Goal: Information Seeking & Learning: Learn about a topic

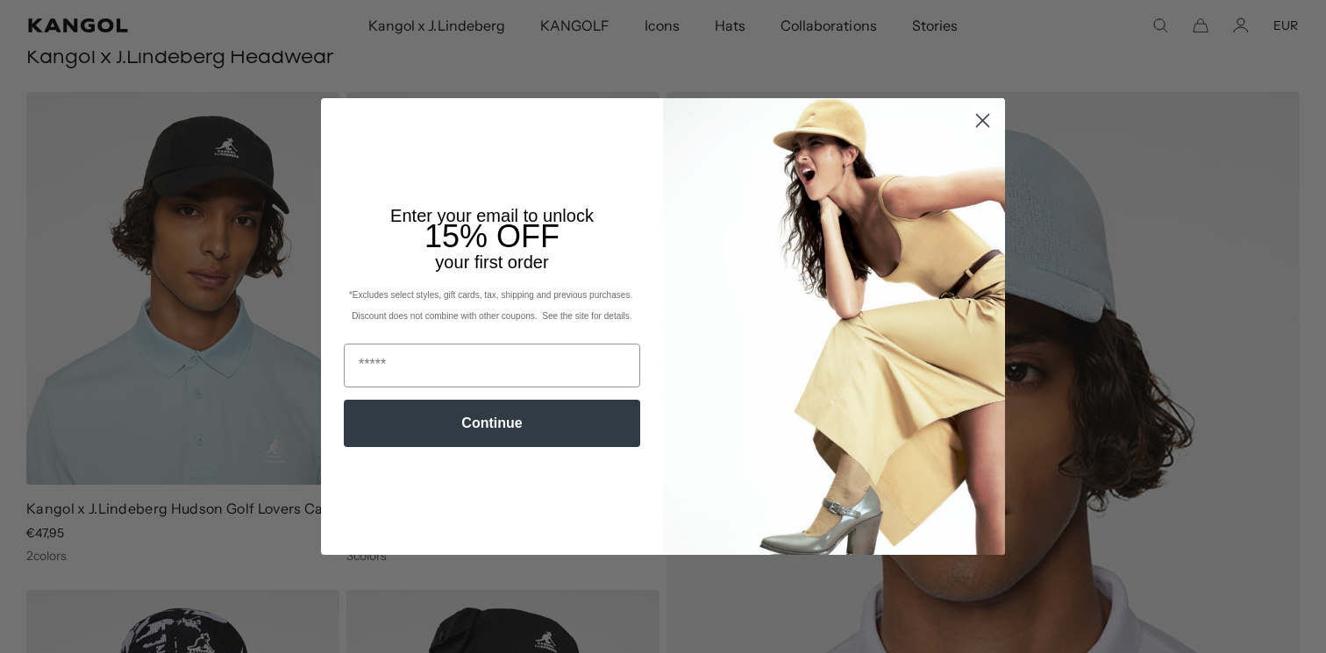
scroll to position [0, 361]
click at [989, 122] on circle "Close dialog" at bounding box center [982, 120] width 29 height 29
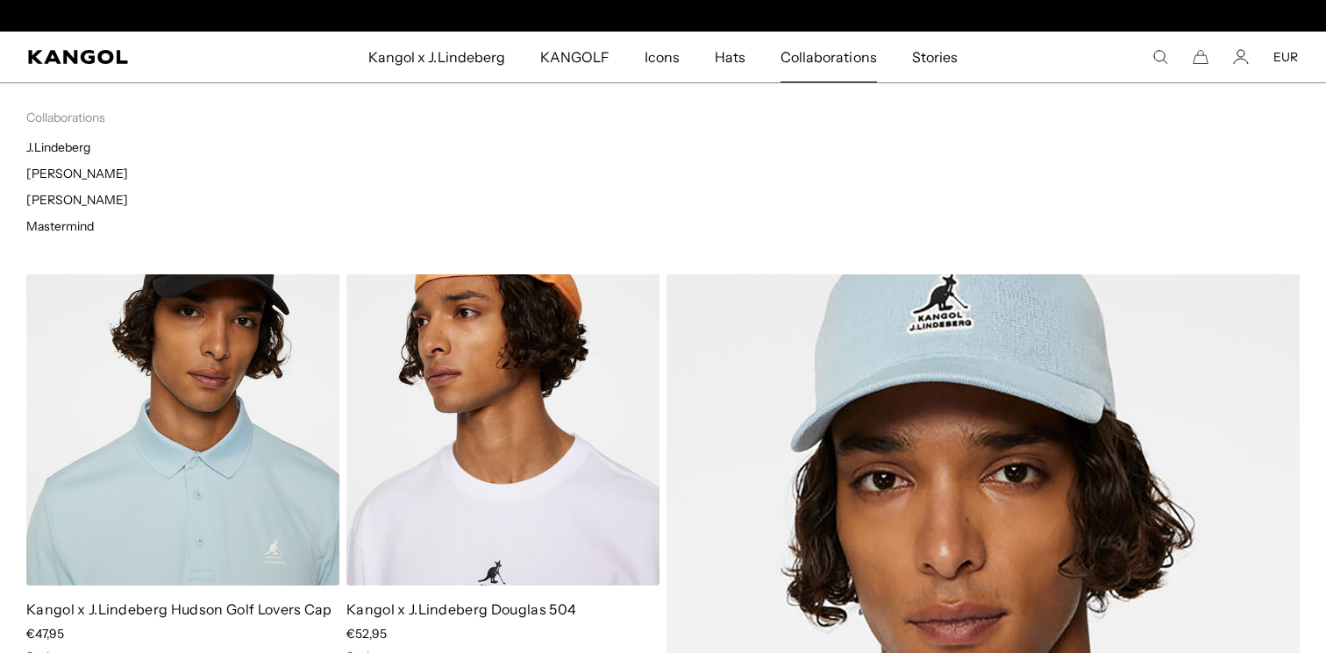
scroll to position [0, 0]
click at [823, 49] on span "Collaborations" at bounding box center [828, 57] width 96 height 51
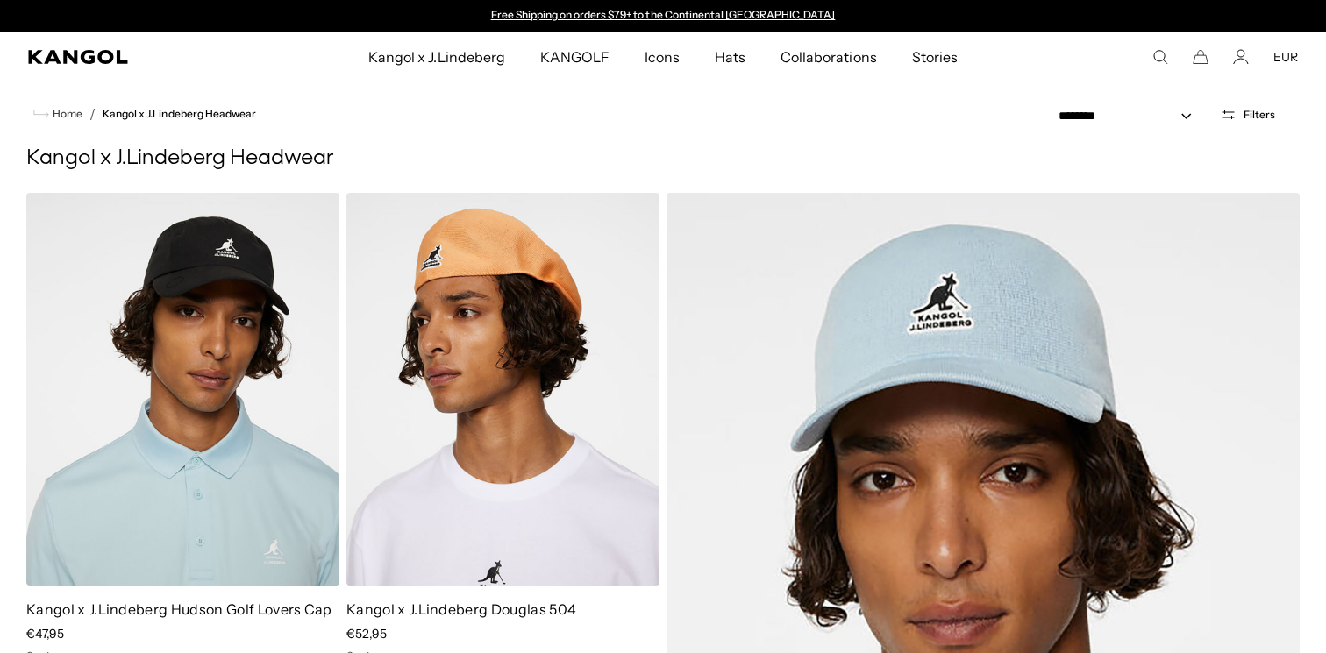
click at [938, 56] on span "Stories" at bounding box center [935, 57] width 46 height 51
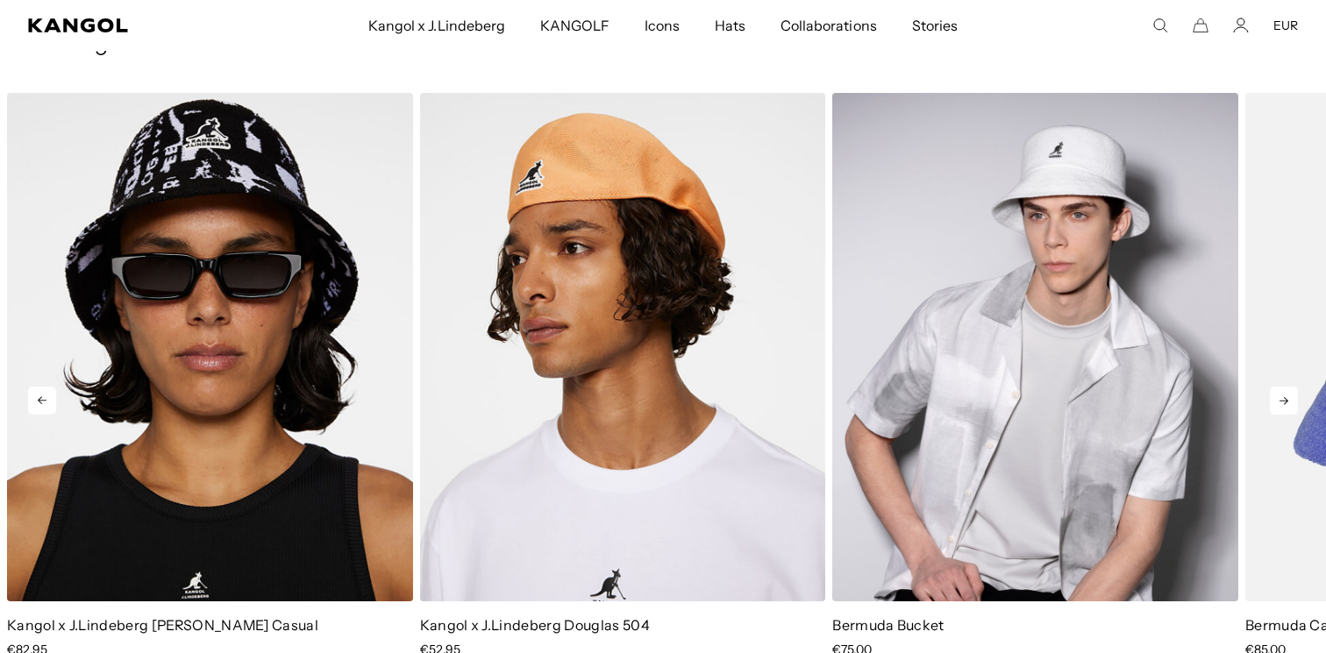
scroll to position [0, 361]
click at [1008, 385] on img "3 of 5" at bounding box center [1035, 347] width 406 height 509
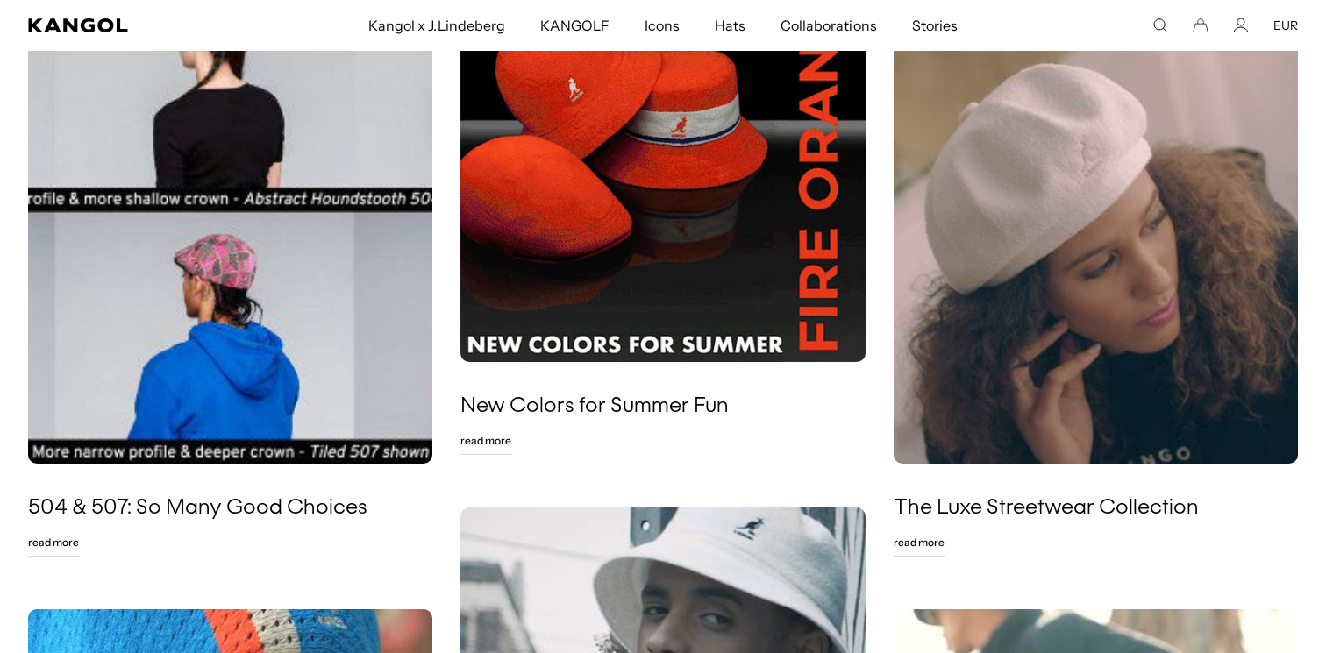
click at [725, 246] on img at bounding box center [662, 160] width 404 height 404
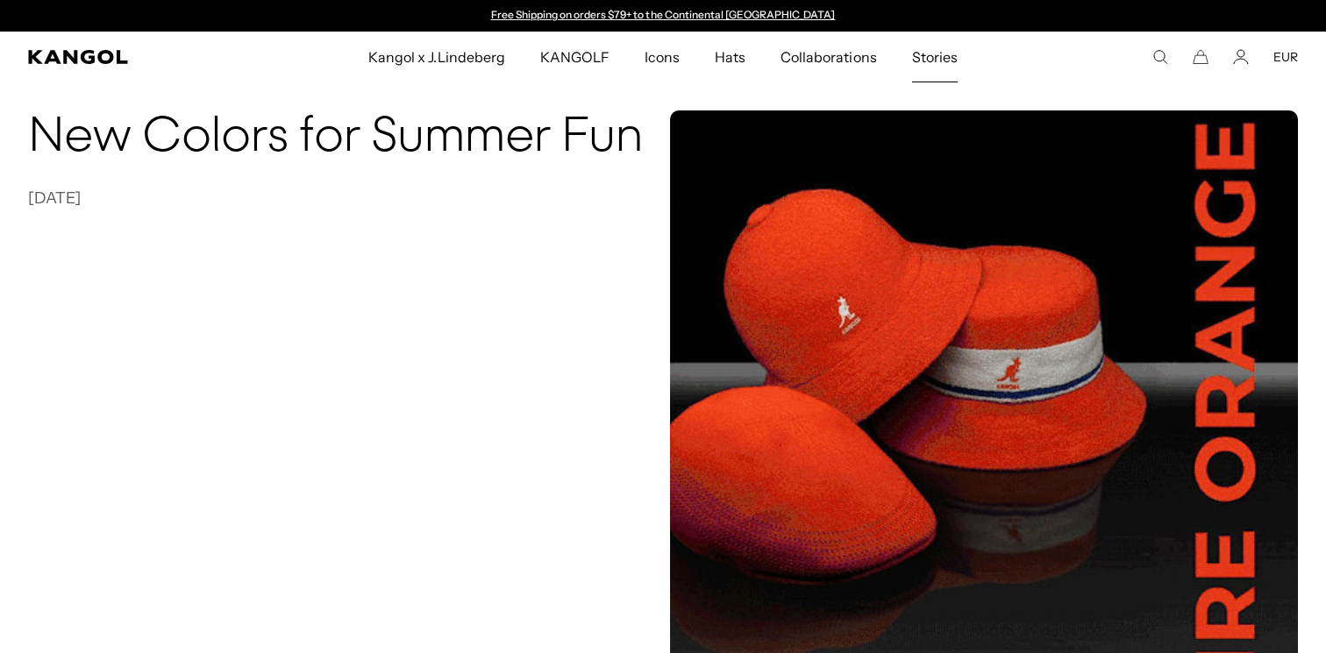
click at [938, 52] on span "Stories" at bounding box center [935, 57] width 46 height 51
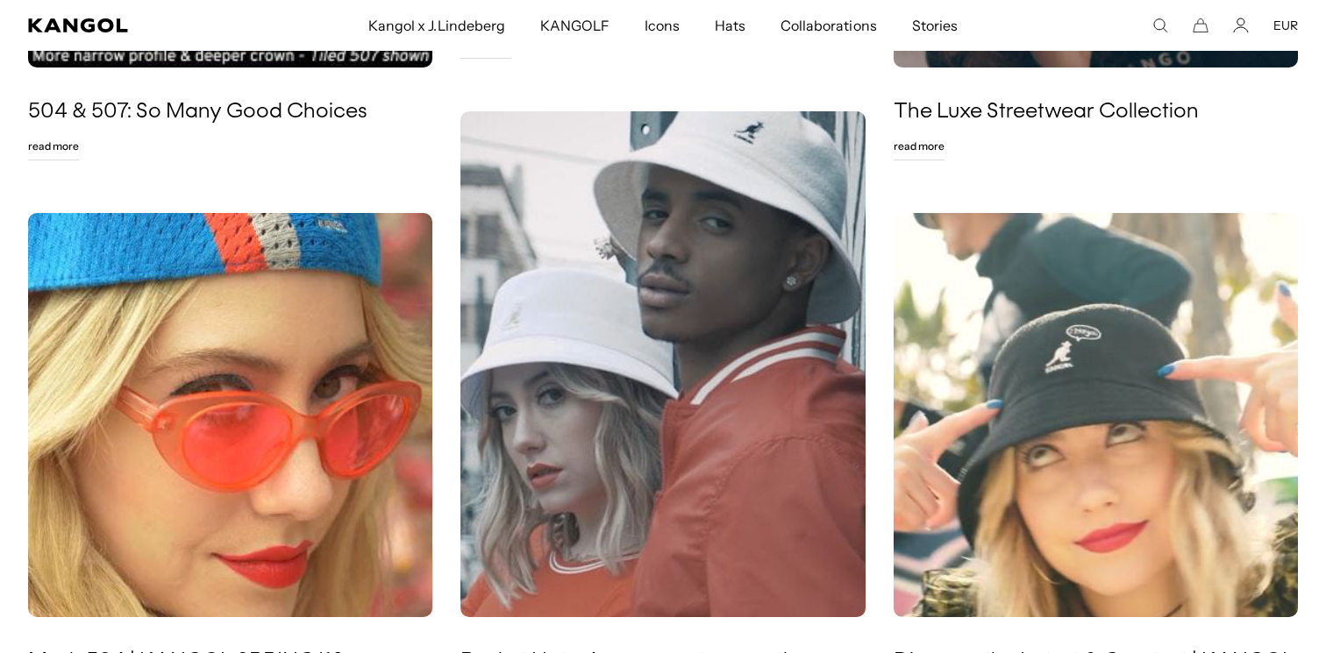
click at [721, 232] on img at bounding box center [662, 364] width 404 height 506
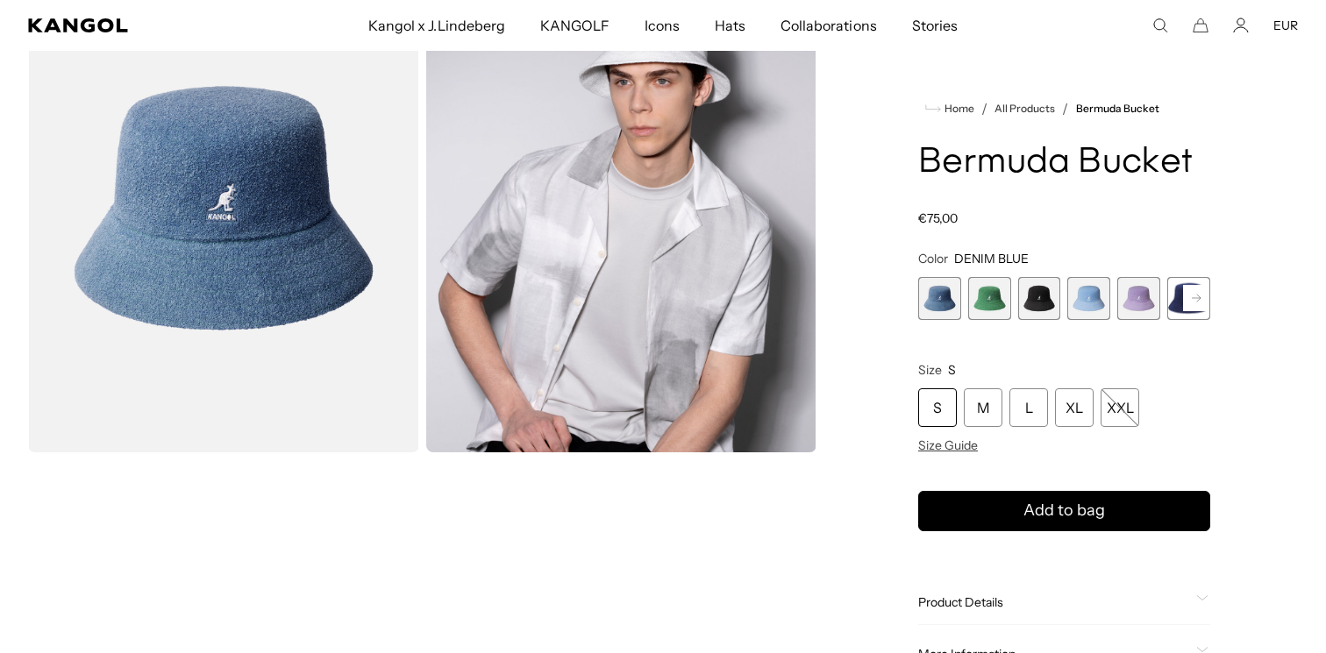
click at [1195, 295] on rect at bounding box center [1196, 298] width 26 height 26
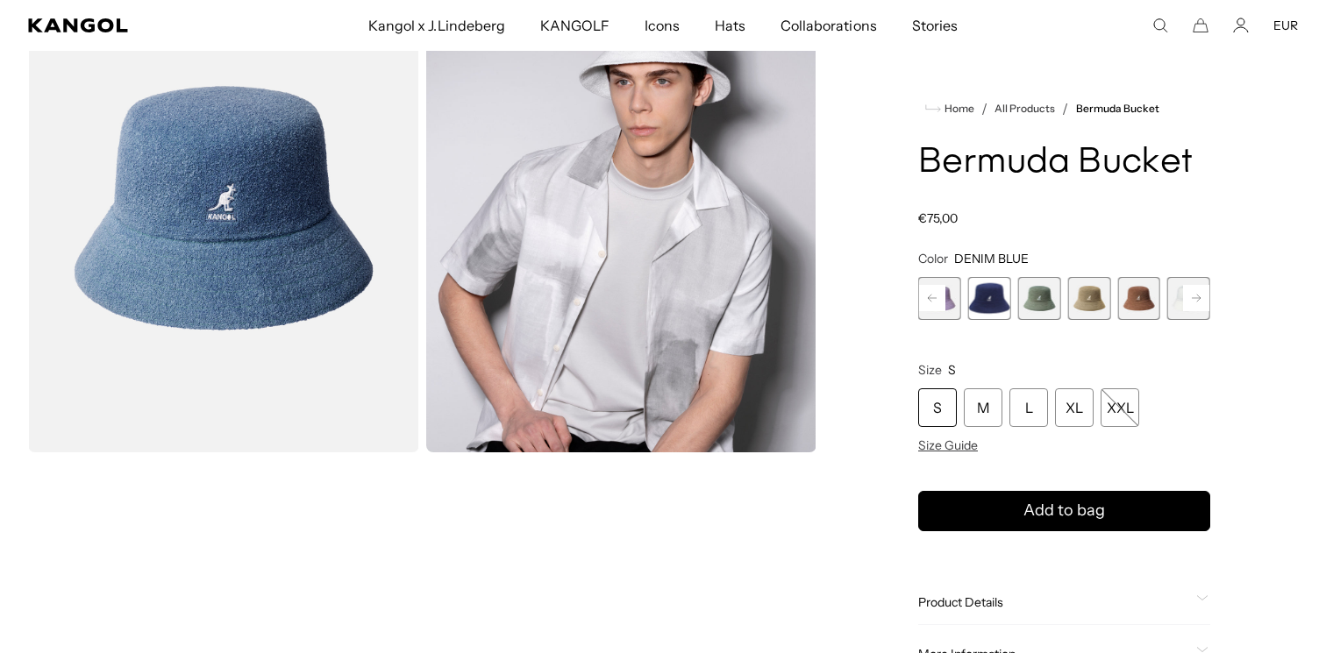
click at [1195, 295] on rect at bounding box center [1196, 298] width 26 height 26
click at [1143, 296] on span "10 of 11" at bounding box center [1138, 298] width 43 height 43
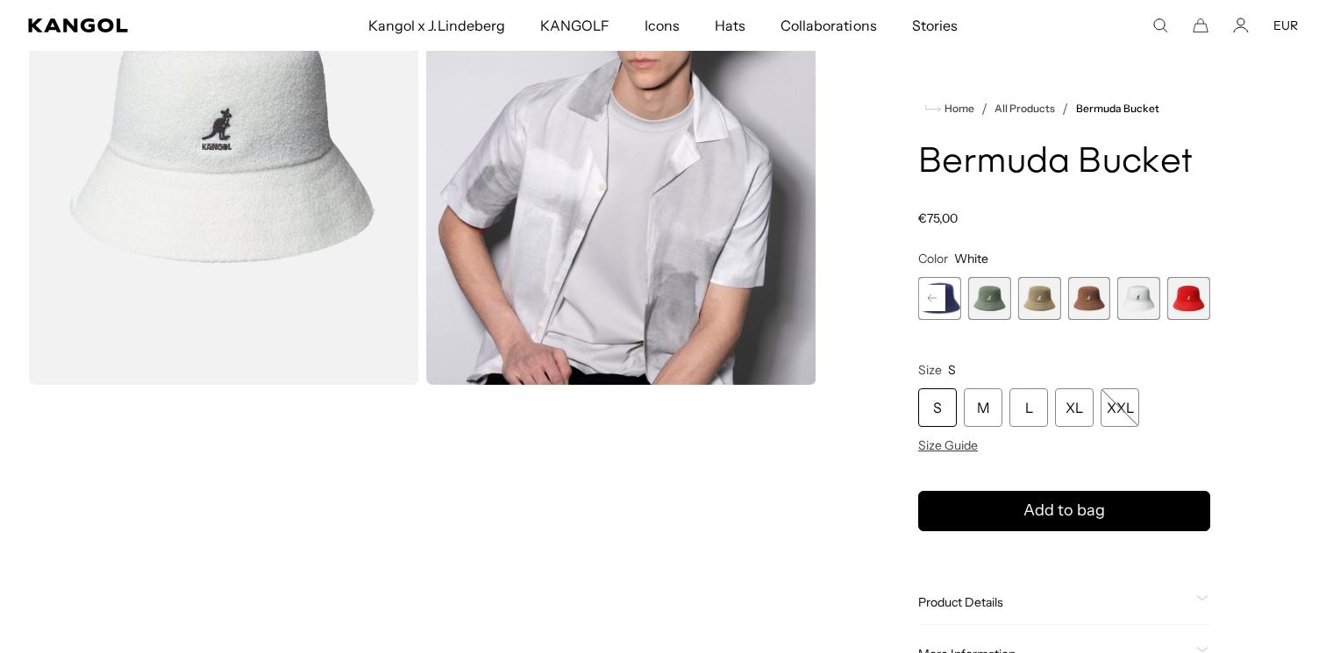
scroll to position [210, 0]
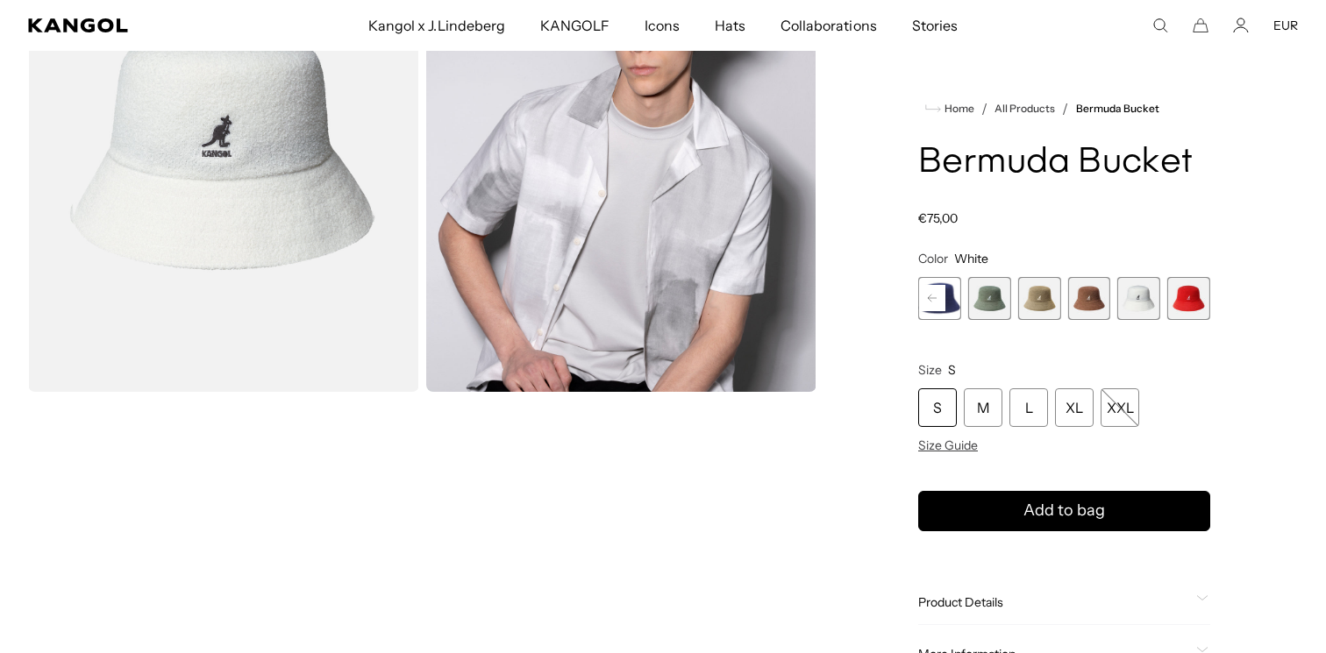
click at [281, 206] on img "Gallery Viewer" at bounding box center [223, 148] width 391 height 488
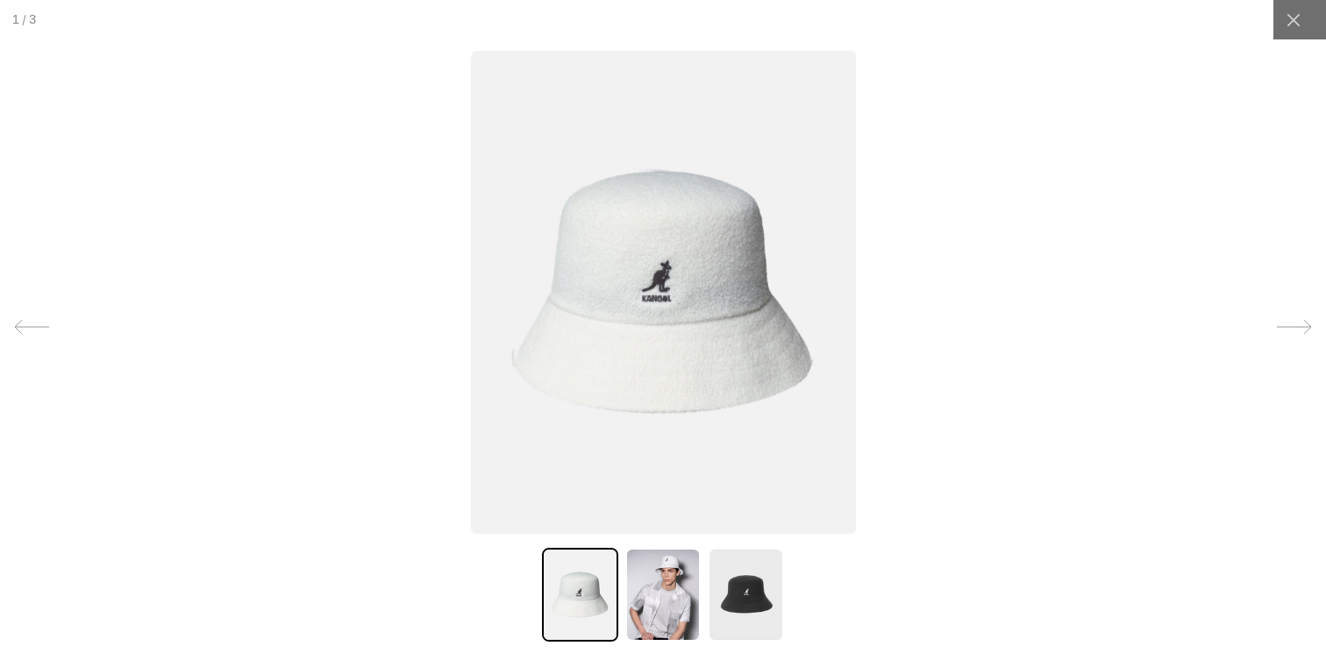
scroll to position [0, 0]
click at [722, 314] on img at bounding box center [662, 293] width 385 height 483
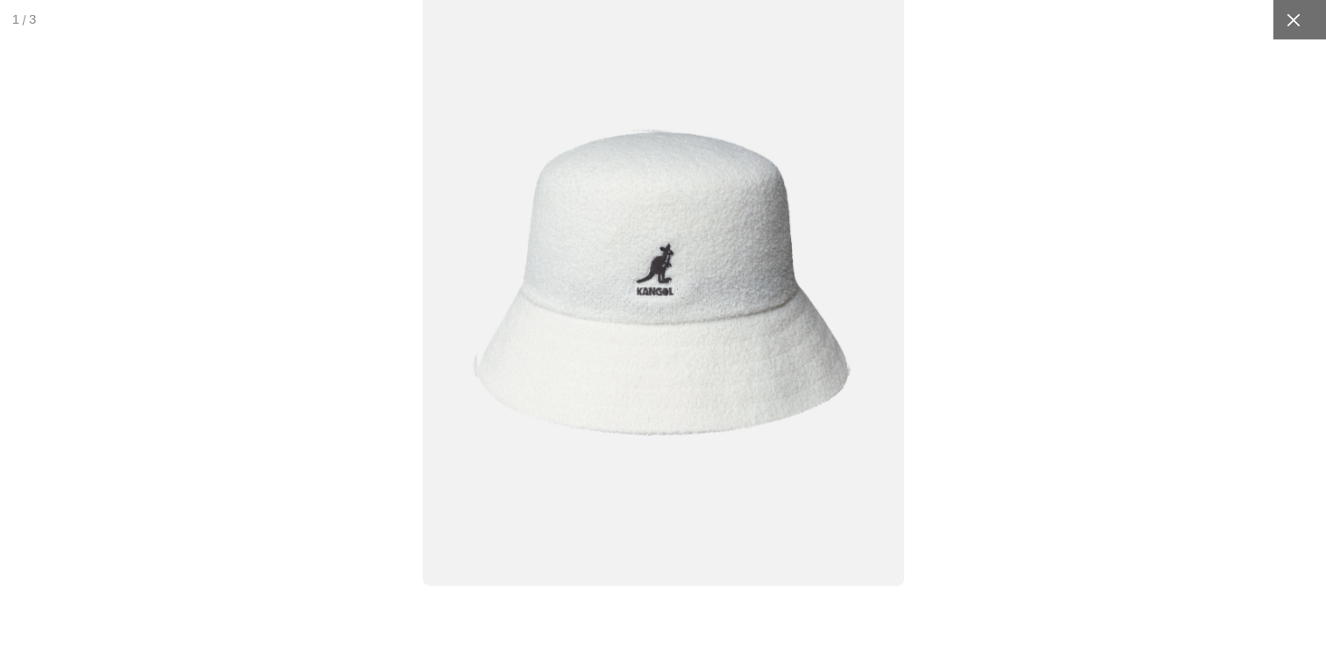
scroll to position [0, 361]
click at [1306, 29] on div at bounding box center [1292, 19] width 39 height 39
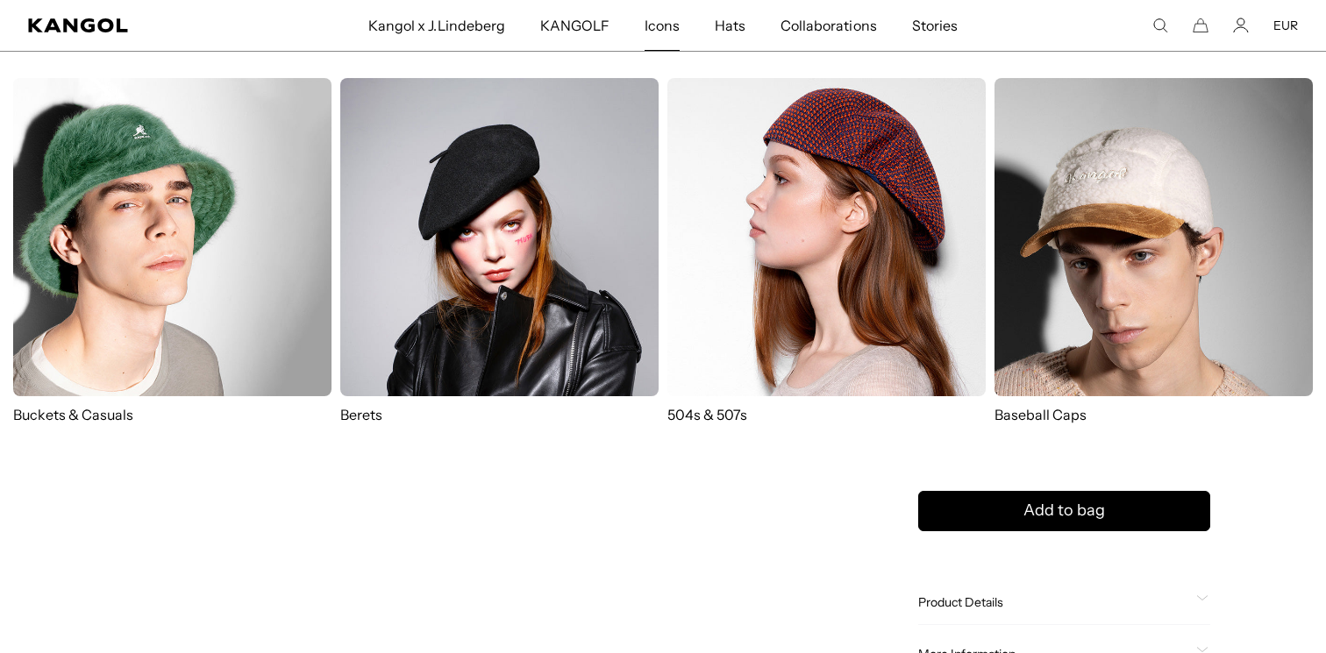
scroll to position [0, 0]
click at [773, 210] on img at bounding box center [826, 237] width 318 height 318
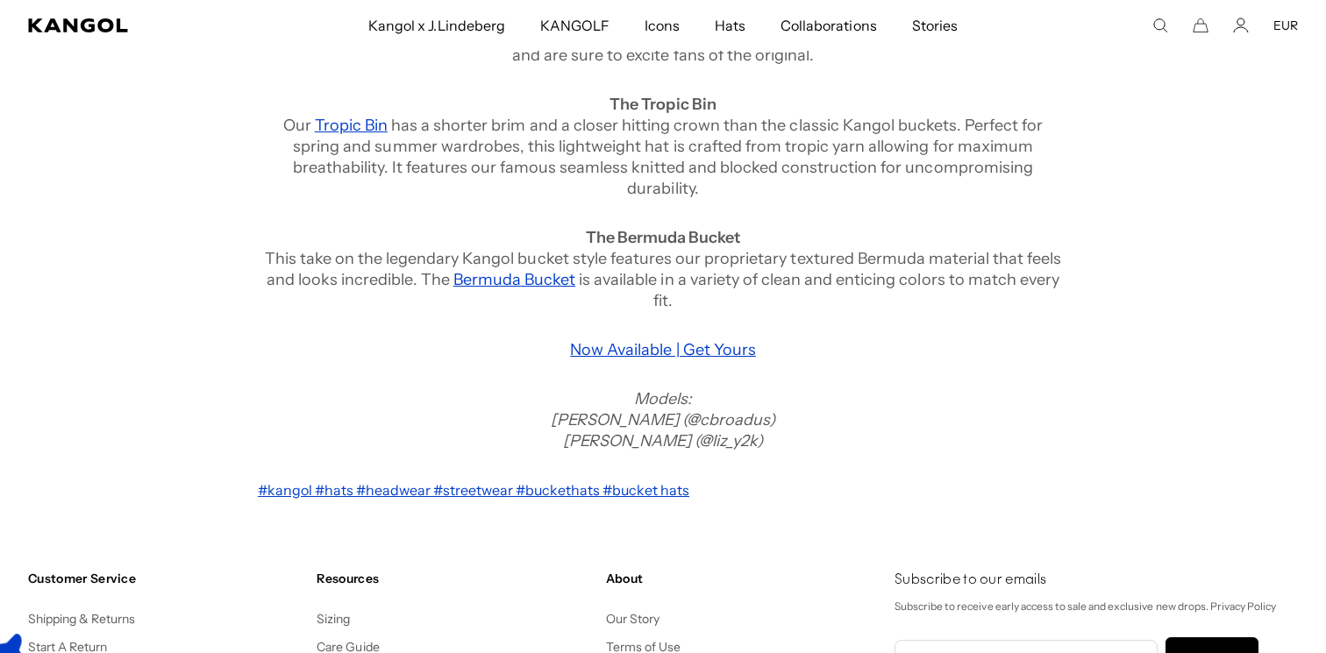
scroll to position [1793, 0]
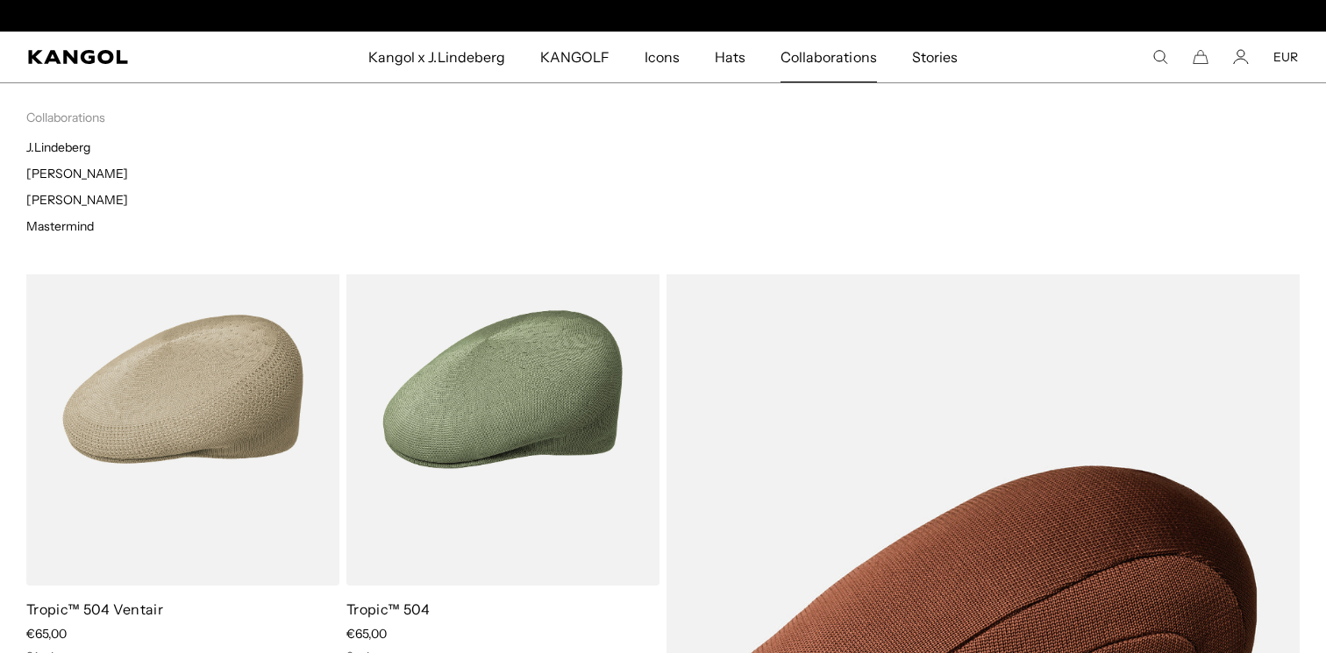
scroll to position [0, 361]
click at [849, 58] on span "Collaborations" at bounding box center [828, 57] width 96 height 51
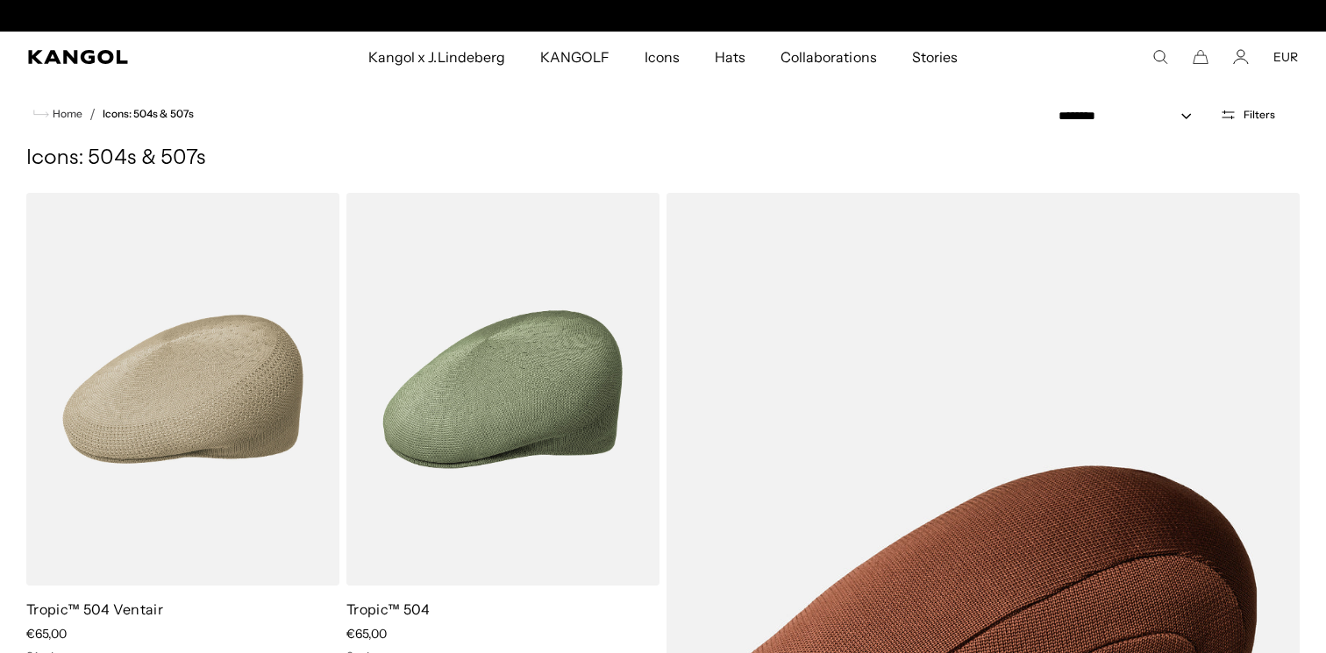
scroll to position [0, 0]
click at [806, 59] on span "Collaborations" at bounding box center [828, 57] width 96 height 51
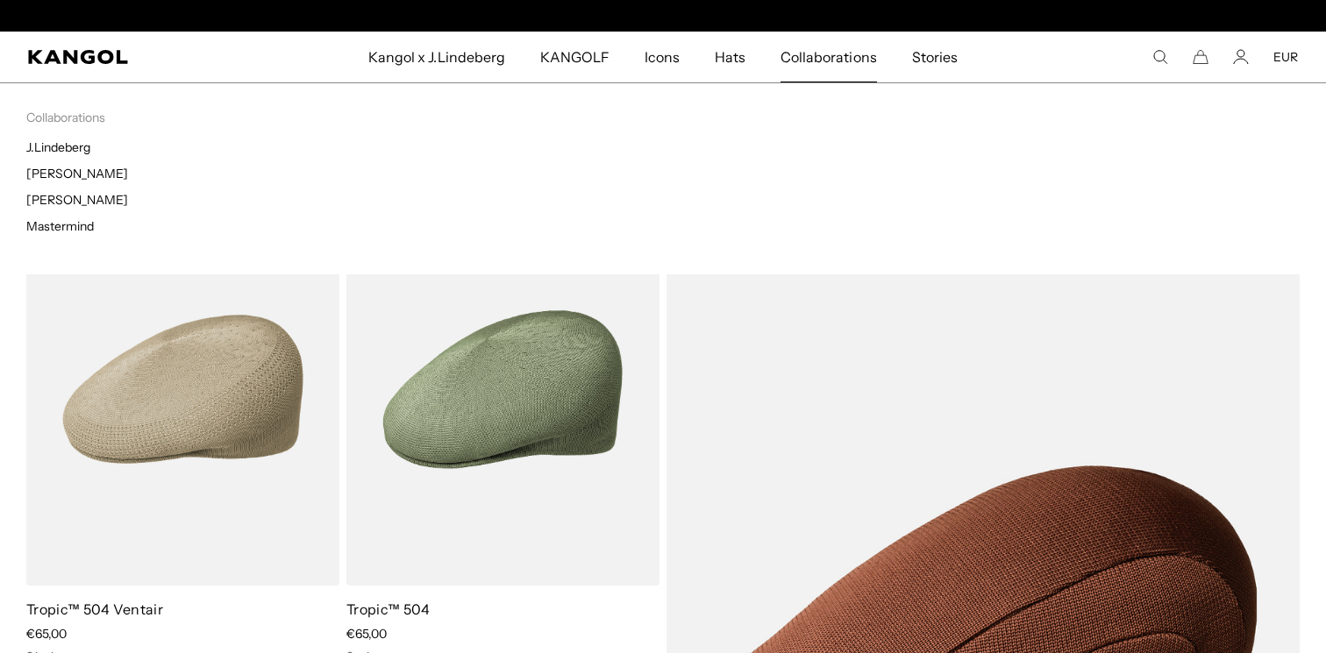
scroll to position [0, 361]
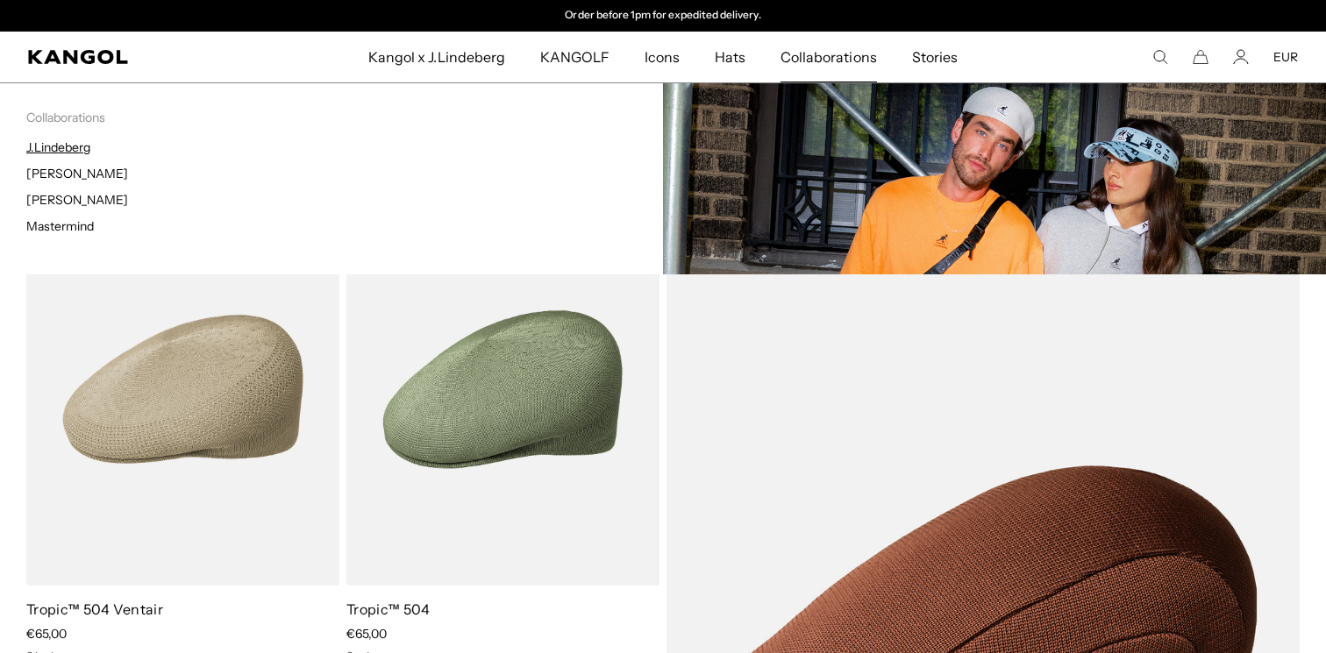
click at [82, 145] on link "J.Lindeberg" at bounding box center [58, 147] width 64 height 16
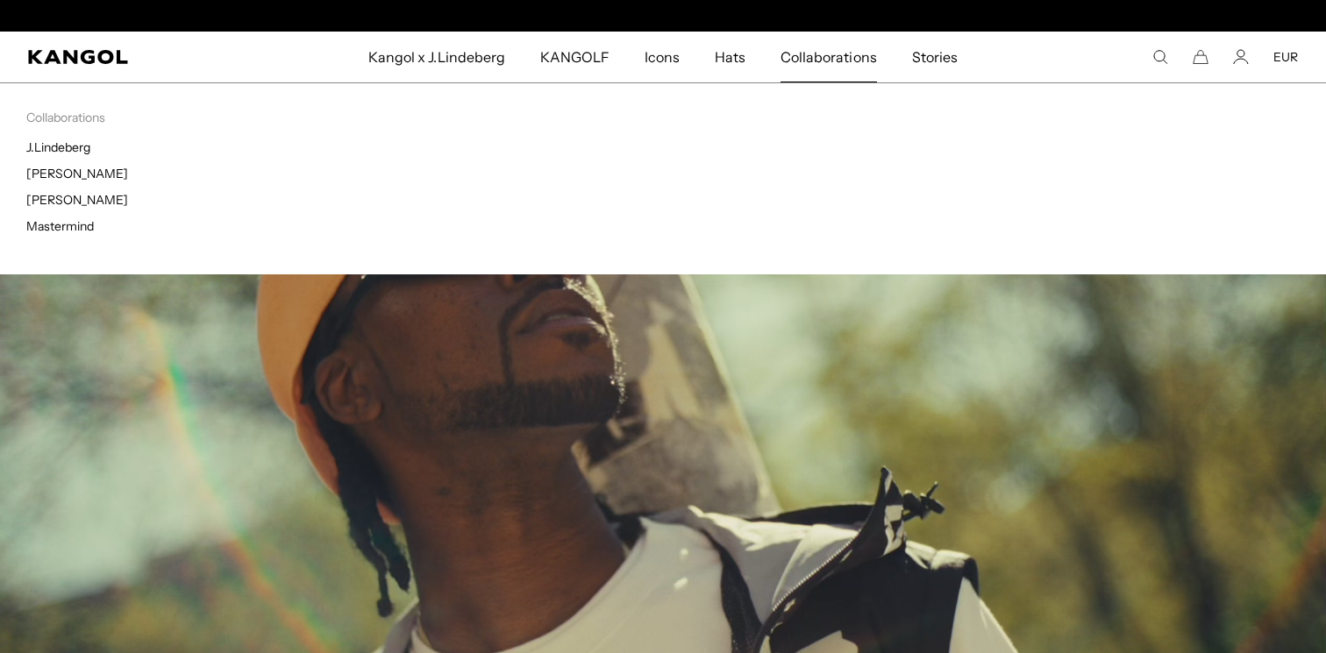
scroll to position [0, 361]
click at [84, 176] on link "[PERSON_NAME]" at bounding box center [77, 174] width 102 height 16
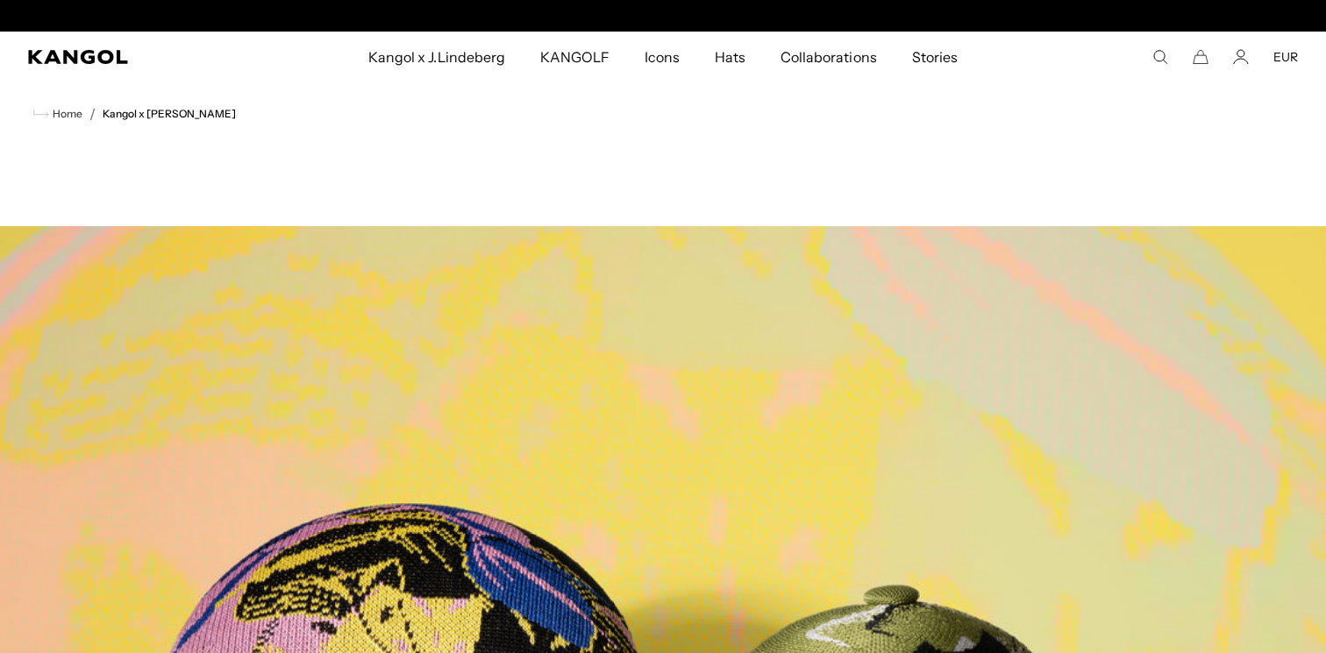
scroll to position [0, 361]
